Goal: Task Accomplishment & Management: Complete application form

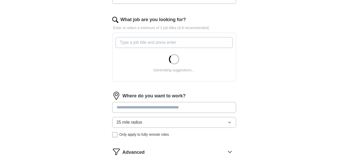
scroll to position [157, 0]
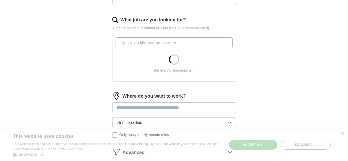
click at [145, 46] on input "What job are you looking for?" at bounding box center [174, 42] width 117 height 11
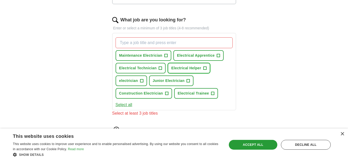
click at [199, 68] on span "Electrical Helper" at bounding box center [186, 68] width 30 height 5
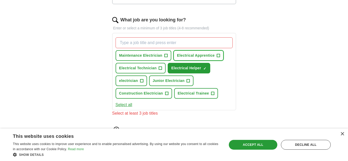
click at [212, 54] on span "Electrical Apprentice" at bounding box center [196, 55] width 38 height 5
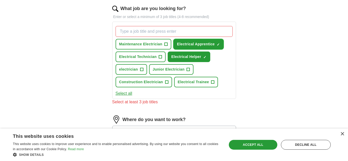
scroll to position [173, 0]
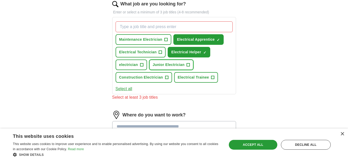
click at [173, 63] on span "Junior Electrician" at bounding box center [169, 64] width 32 height 5
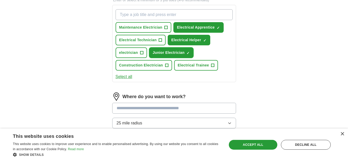
scroll to position [188, 0]
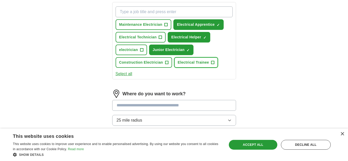
click at [212, 64] on span "+" at bounding box center [212, 63] width 3 height 4
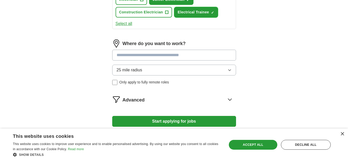
scroll to position [237, 0]
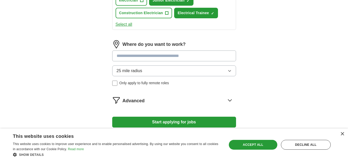
click at [150, 54] on input at bounding box center [174, 56] width 124 height 11
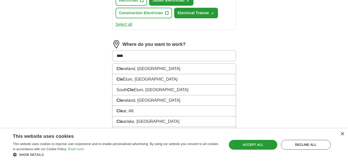
type input "*****"
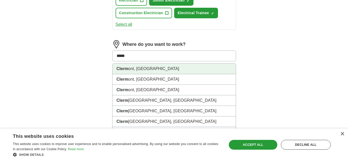
click at [124, 71] on li "Clerm ont, FL" at bounding box center [174, 69] width 123 height 11
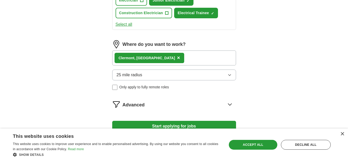
click at [130, 74] on span "25 mile radius" at bounding box center [130, 75] width 26 height 6
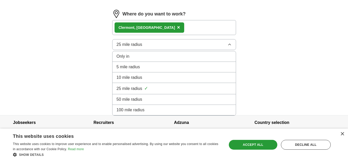
scroll to position [274, 0]
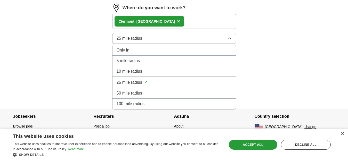
click at [129, 96] on span "50 mile radius" at bounding box center [130, 93] width 26 height 6
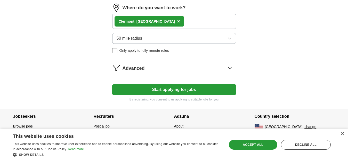
click at [139, 66] on span "Advanced" at bounding box center [134, 68] width 22 height 7
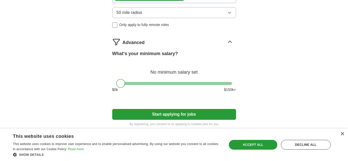
scroll to position [300, 0]
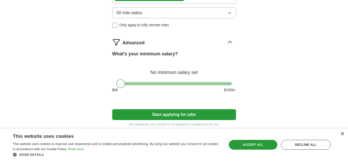
click at [143, 42] on span "Advanced" at bounding box center [134, 42] width 22 height 7
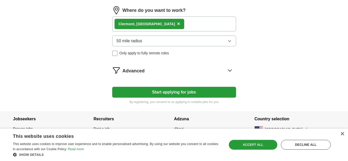
scroll to position [274, 0]
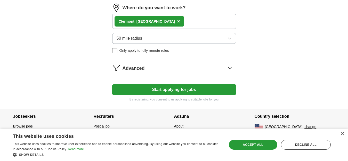
click at [158, 87] on button "Start applying for jobs" at bounding box center [174, 89] width 124 height 11
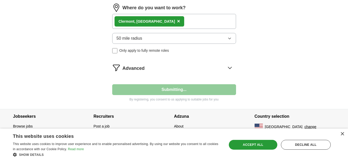
select select "**"
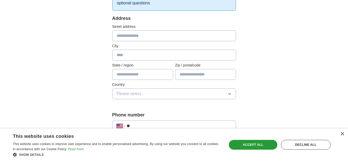
scroll to position [98, 0]
click at [157, 36] on input "text" at bounding box center [174, 35] width 124 height 11
type input "**********"
type input "********"
type input "*******"
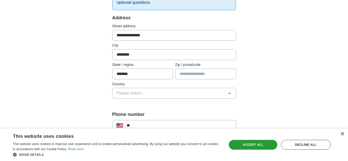
type input "*****"
type input "**********"
select select "**"
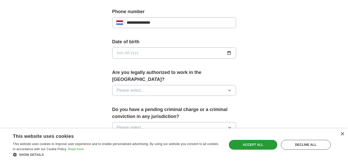
scroll to position [204, 0]
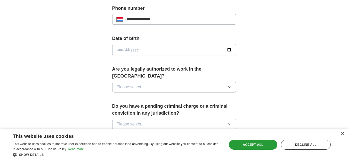
click at [124, 49] on input "date" at bounding box center [174, 49] width 124 height 11
type input "**********"
click at [108, 70] on div "**********" at bounding box center [174, 60] width 165 height 441
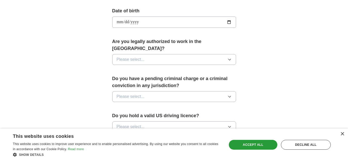
scroll to position [243, 0]
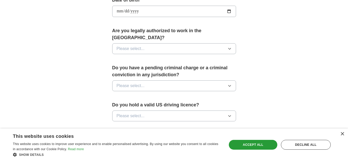
click at [149, 43] on button "Please select..." at bounding box center [174, 48] width 124 height 11
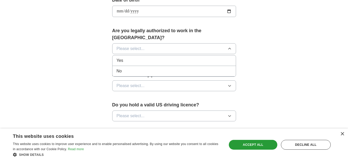
click at [141, 58] on div "Yes" at bounding box center [174, 61] width 115 height 6
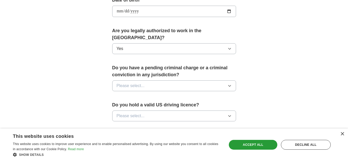
click at [145, 81] on button "Please select..." at bounding box center [174, 86] width 124 height 11
click at [140, 105] on div "No" at bounding box center [174, 108] width 115 height 6
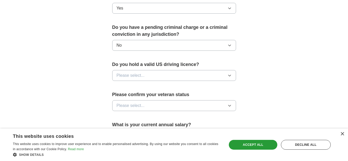
scroll to position [292, 0]
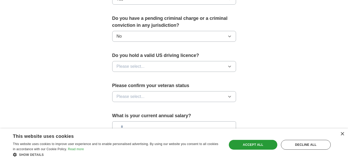
click at [145, 61] on button "Please select..." at bounding box center [174, 66] width 124 height 11
click at [136, 75] on div "Yes" at bounding box center [174, 78] width 115 height 6
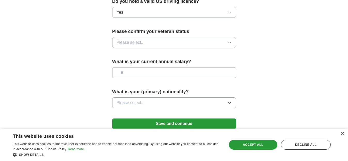
scroll to position [347, 0]
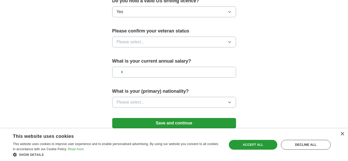
click at [133, 39] on span "Please select..." at bounding box center [131, 42] width 28 height 6
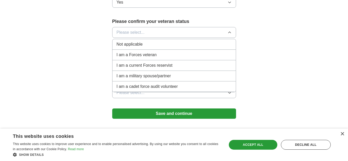
scroll to position [356, 0]
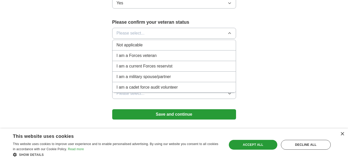
click at [152, 43] on li "Not applicable" at bounding box center [174, 45] width 123 height 11
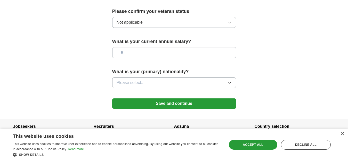
scroll to position [370, 0]
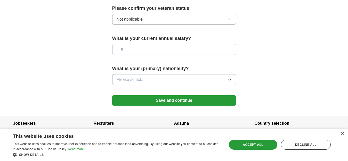
click at [142, 77] on span "Please select..." at bounding box center [131, 80] width 28 height 6
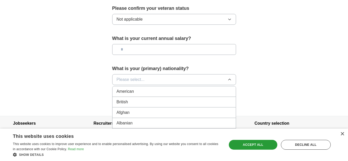
click at [139, 89] on div "American" at bounding box center [174, 92] width 115 height 6
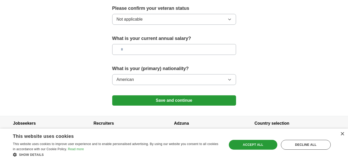
click at [147, 96] on button "Save and continue" at bounding box center [174, 101] width 124 height 10
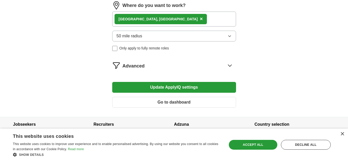
scroll to position [297, 0]
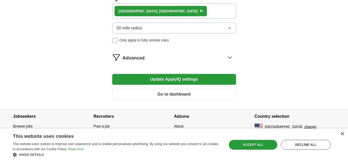
click at [149, 82] on button "Update ApplyIQ settings" at bounding box center [174, 79] width 124 height 11
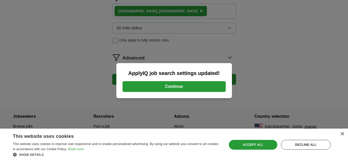
click at [153, 84] on button "Continue" at bounding box center [174, 86] width 103 height 11
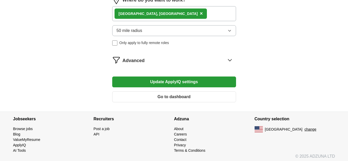
scroll to position [256, 0]
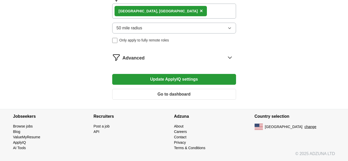
click at [170, 58] on div "Advanced" at bounding box center [180, 57] width 114 height 8
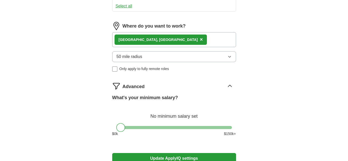
scroll to position [284, 0]
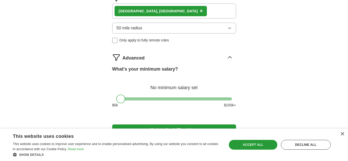
click at [170, 58] on div "Advanced" at bounding box center [180, 57] width 114 height 8
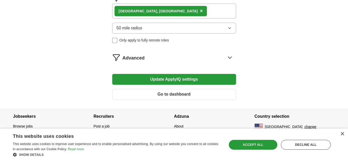
click at [170, 59] on div "Advanced" at bounding box center [180, 57] width 114 height 8
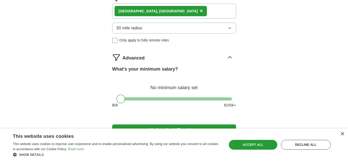
click at [145, 70] on label "What's your minimum salary?" at bounding box center [145, 69] width 66 height 7
click at [185, 58] on div "Advanced" at bounding box center [180, 57] width 114 height 8
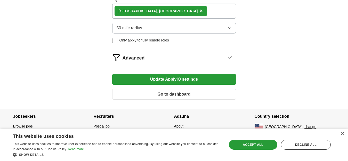
click at [207, 94] on button "Go to dashboard" at bounding box center [174, 94] width 124 height 11
